Goal: Complete application form: Complete application form

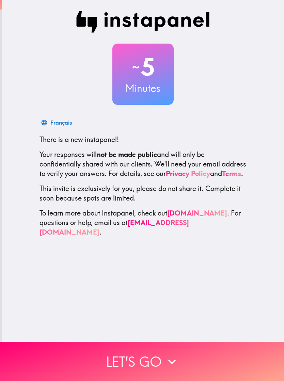
click at [123, 363] on button "Let's go" at bounding box center [142, 361] width 284 height 39
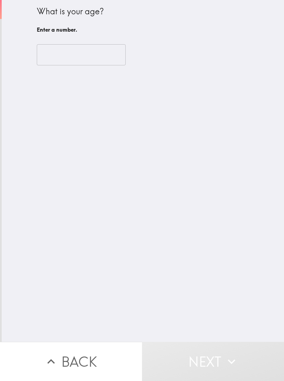
click at [87, 62] on input "number" at bounding box center [81, 54] width 89 height 21
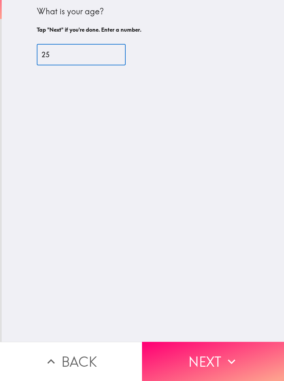
type input "25"
click at [107, 248] on div "What is your age? Tap "Next" if you're done. Enter a number. 25 ​" at bounding box center [143, 171] width 282 height 342
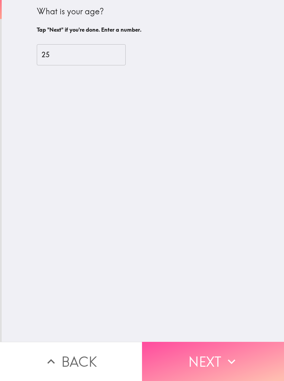
click at [219, 366] on button "Next" at bounding box center [213, 361] width 142 height 39
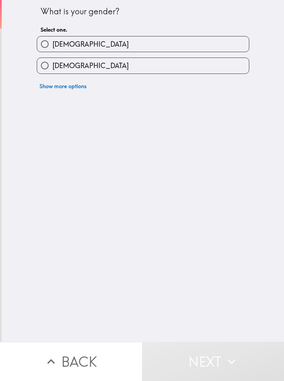
click at [79, 63] on label "[DEMOGRAPHIC_DATA]" at bounding box center [143, 65] width 212 height 15
click at [52, 63] on input "[DEMOGRAPHIC_DATA]" at bounding box center [44, 65] width 15 height 15
radio input "true"
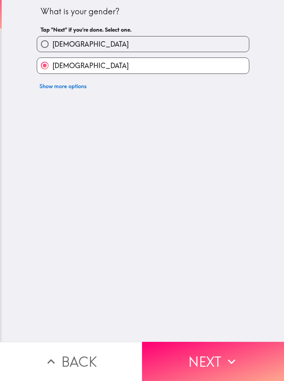
click at [167, 363] on button "Next" at bounding box center [213, 361] width 142 height 39
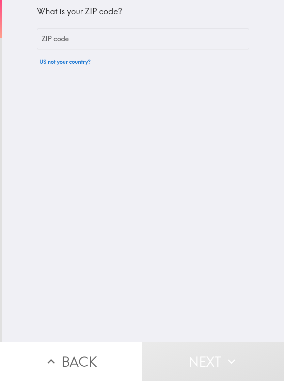
click at [66, 27] on div "What is your ZIP code? ZIP code ZIP code US not your country?" at bounding box center [143, 34] width 212 height 68
click at [53, 38] on div "ZIP code ZIP code" at bounding box center [143, 39] width 212 height 21
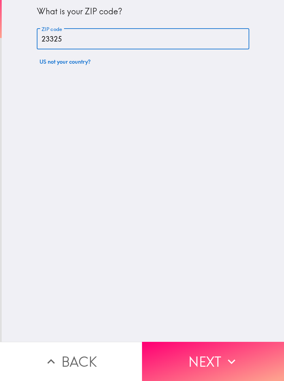
type input "23325"
click at [68, 255] on div "What is your ZIP code? ZIP code 23325 ZIP code US not your country?" at bounding box center [143, 171] width 282 height 342
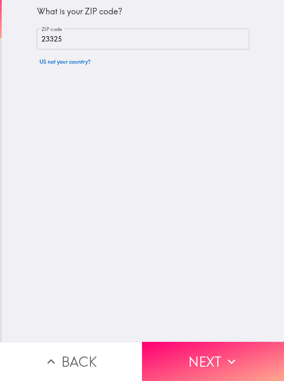
click at [212, 361] on button "Next" at bounding box center [213, 361] width 142 height 39
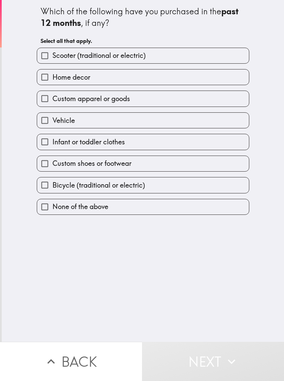
click at [114, 80] on label "Home decor" at bounding box center [143, 76] width 212 height 15
click at [52, 80] on input "Home decor" at bounding box center [44, 76] width 15 height 15
checkbox input "true"
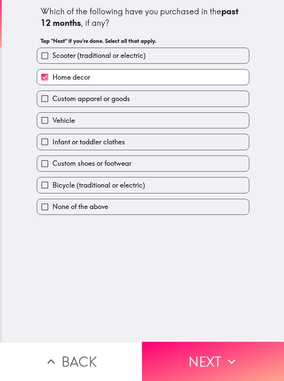
click at [122, 123] on label "Vehicle" at bounding box center [143, 120] width 212 height 15
click at [52, 123] on input "Vehicle" at bounding box center [44, 120] width 15 height 15
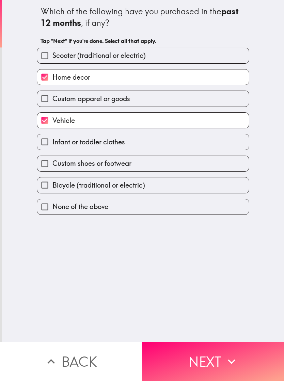
click at [135, 121] on label "Vehicle" at bounding box center [143, 120] width 212 height 15
click at [52, 121] on input "Vehicle" at bounding box center [44, 120] width 15 height 15
checkbox input "false"
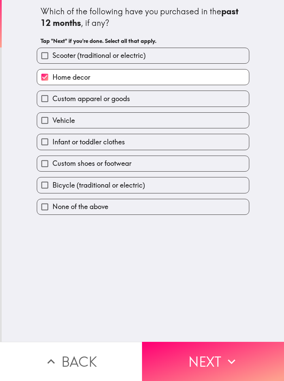
click at [43, 164] on input "Custom shoes or footwear" at bounding box center [44, 163] width 15 height 15
checkbox input "true"
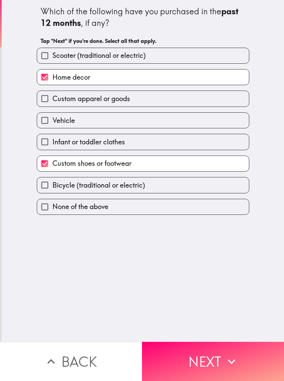
click at [181, 354] on button "Next" at bounding box center [213, 361] width 142 height 39
